Goal: Task Accomplishment & Management: Manage account settings

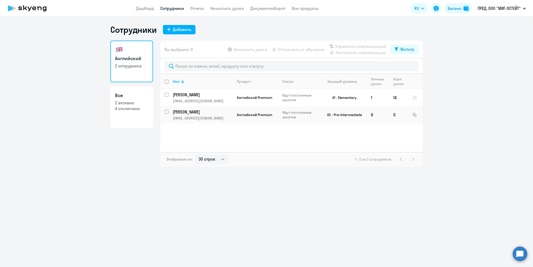
select select "30"
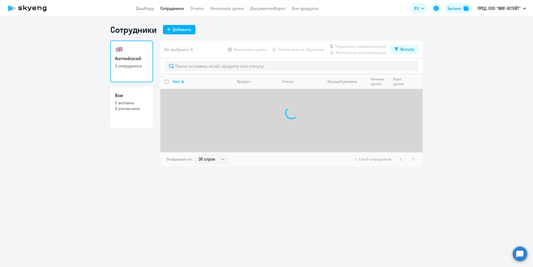
select select "30"
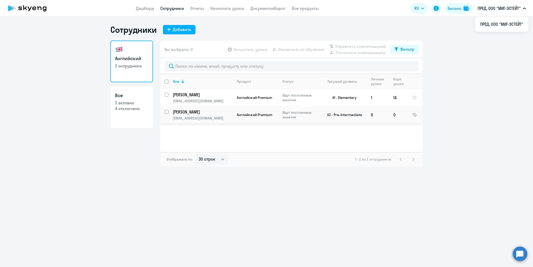
click at [166, 113] on input "select row 36976895" at bounding box center [170, 115] width 10 height 10
checkbox input "true"
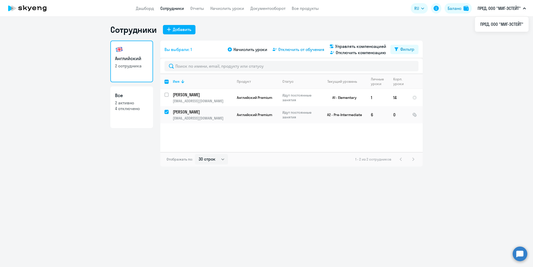
click at [301, 50] on span "Отключить от обучения" at bounding box center [301, 49] width 46 height 6
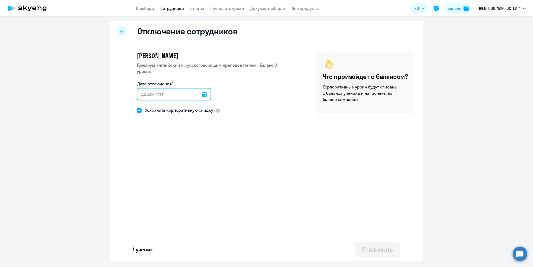
click at [177, 95] on input "Дата отключения*" at bounding box center [174, 94] width 74 height 13
click at [203, 95] on icon at bounding box center [204, 94] width 5 height 5
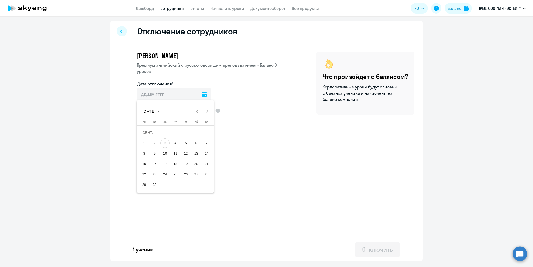
click at [249, 90] on div at bounding box center [266, 133] width 533 height 267
